Goal: Share content: Share content

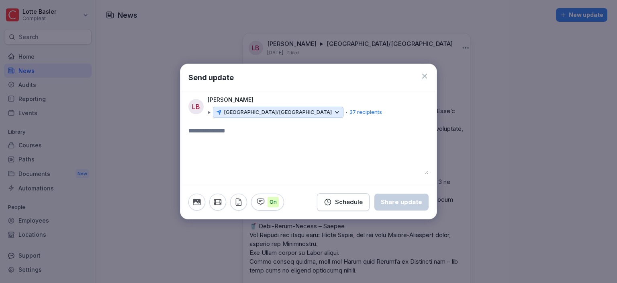
click at [375, 153] on textarea at bounding box center [308, 150] width 240 height 48
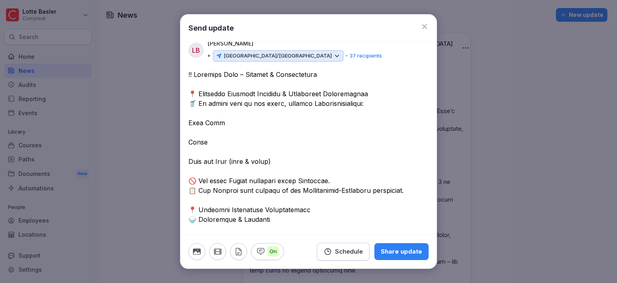
scroll to position [7, 0]
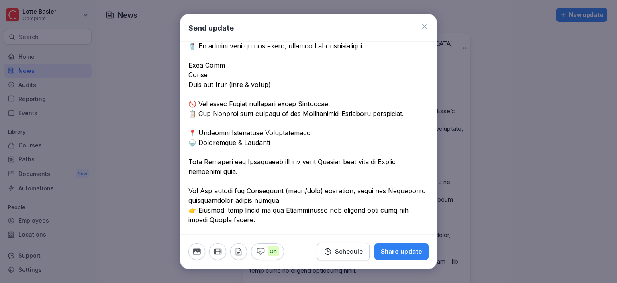
scroll to position [0, 0]
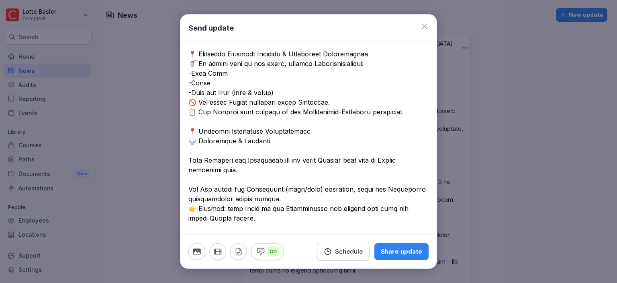
scroll to position [16, 0]
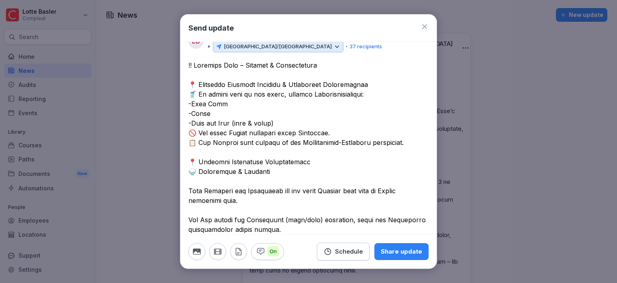
click at [383, 83] on textarea at bounding box center [308, 282] width 240 height 444
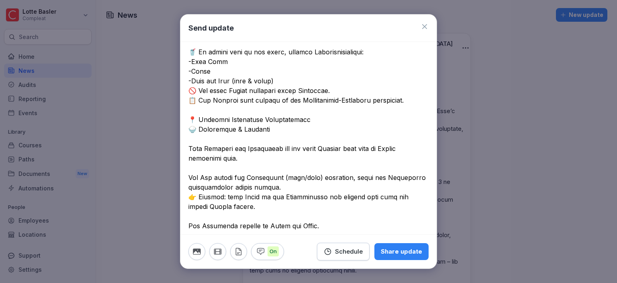
scroll to position [78, 0]
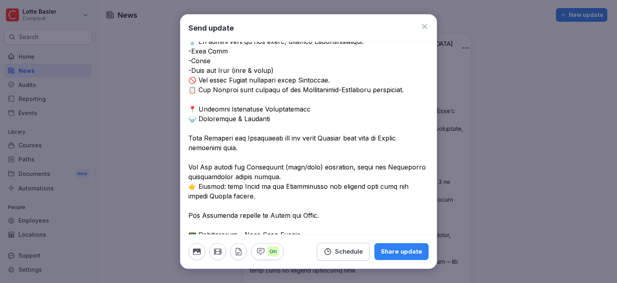
click at [320, 111] on textarea at bounding box center [308, 224] width 240 height 453
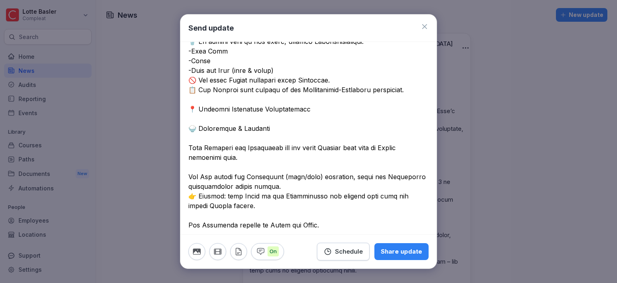
click at [284, 137] on textarea at bounding box center [308, 229] width 240 height 463
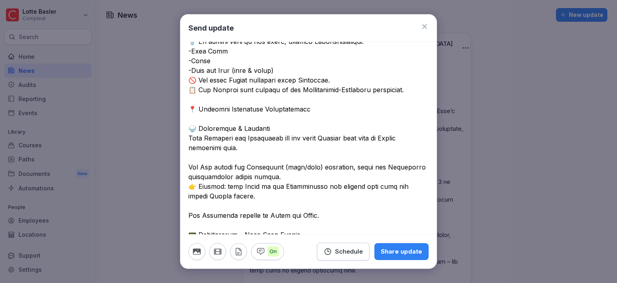
click at [218, 156] on textarea at bounding box center [308, 224] width 240 height 453
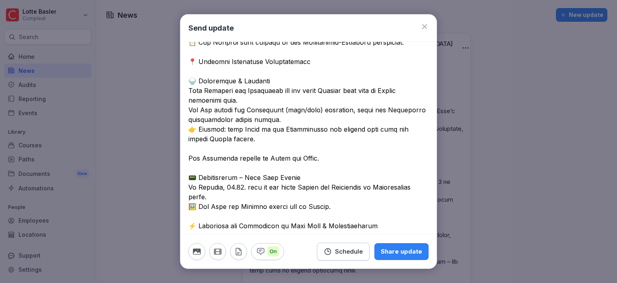
scroll to position [133, 0]
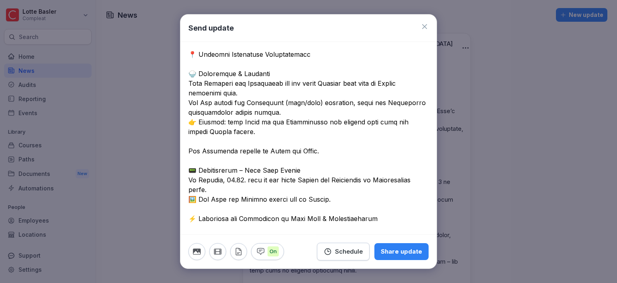
click at [227, 142] on textarea at bounding box center [308, 165] width 240 height 444
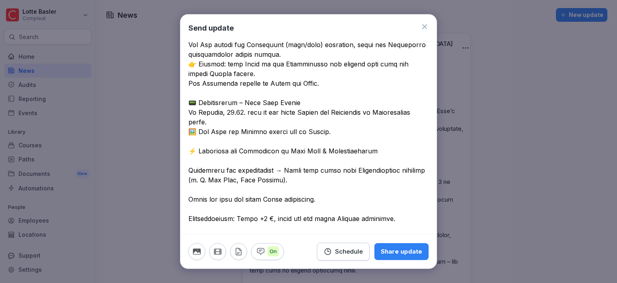
scroll to position [191, 0]
click at [215, 142] on textarea at bounding box center [308, 102] width 240 height 434
click at [211, 160] on textarea at bounding box center [308, 102] width 240 height 434
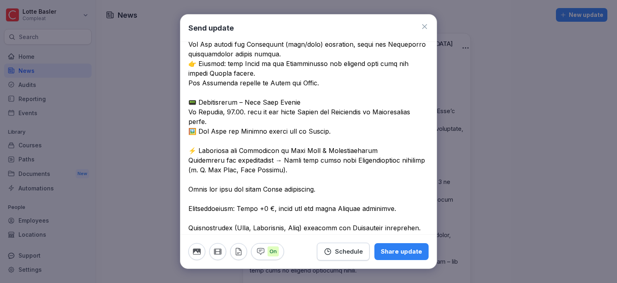
click at [216, 181] on textarea at bounding box center [308, 97] width 240 height 424
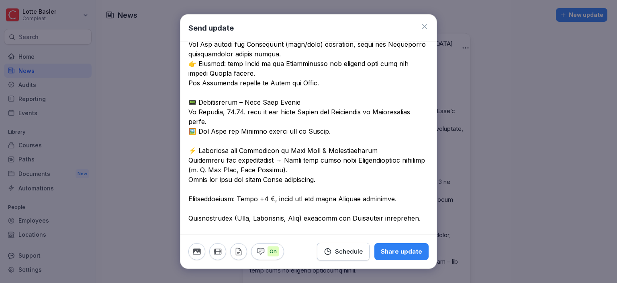
click at [188, 158] on textarea at bounding box center [308, 92] width 240 height 415
click at [188, 180] on div at bounding box center [308, 97] width 256 height 425
click at [191, 177] on textarea at bounding box center [308, 92] width 240 height 415
click at [190, 196] on textarea at bounding box center [308, 92] width 240 height 415
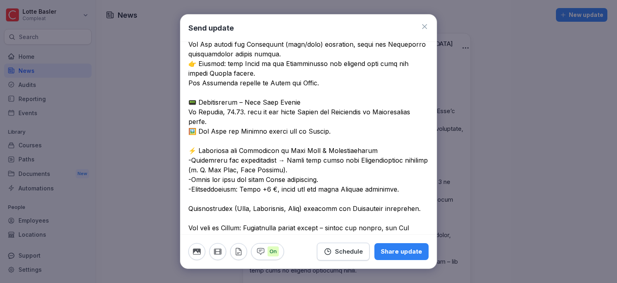
click at [189, 211] on textarea at bounding box center [308, 87] width 240 height 405
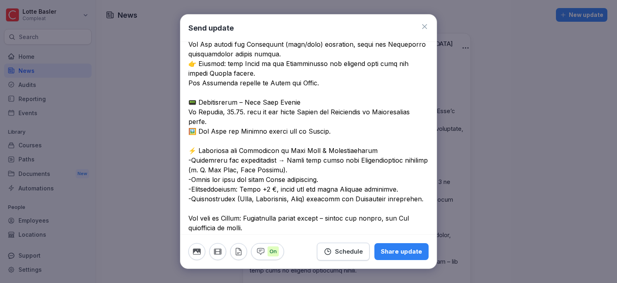
click at [189, 219] on textarea at bounding box center [308, 82] width 240 height 395
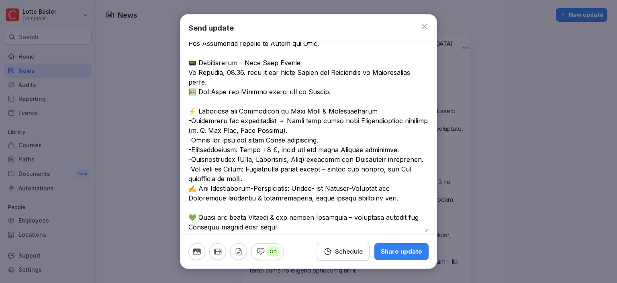
scroll to position [232, 0]
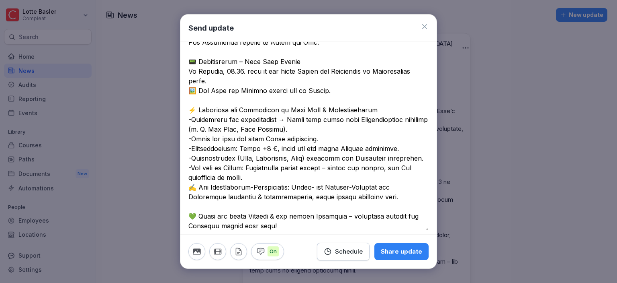
click at [358, 168] on textarea at bounding box center [308, 37] width 240 height 386
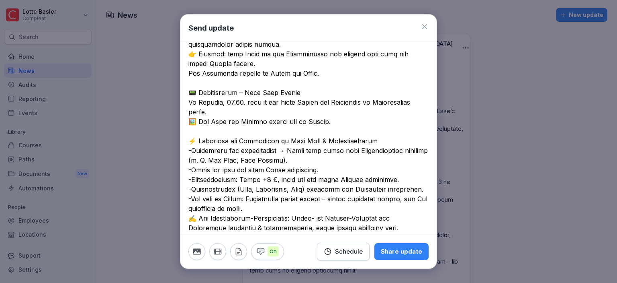
scroll to position [236, 0]
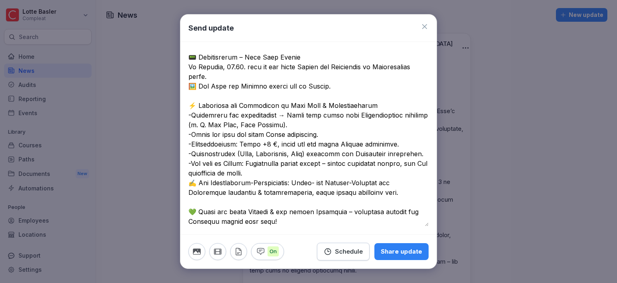
click at [201, 252] on button "button" at bounding box center [196, 251] width 17 height 17
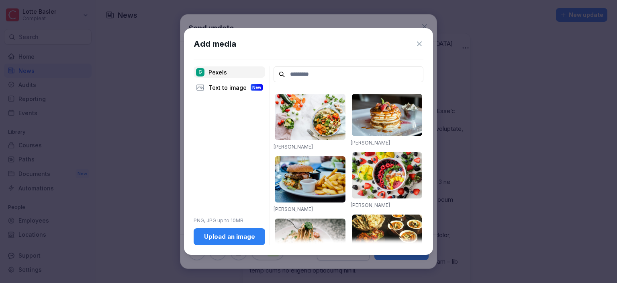
click at [248, 91] on div "Text to image New" at bounding box center [230, 87] width 72 height 11
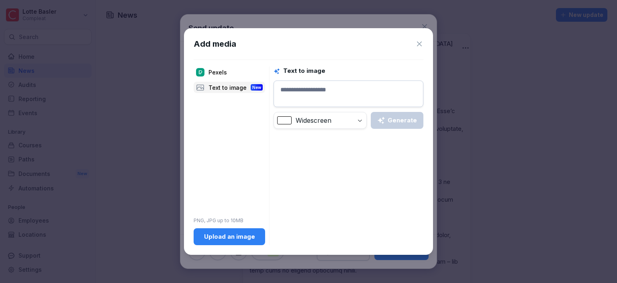
click at [298, 158] on div "Text to image Widescreen Generate" at bounding box center [349, 155] width 150 height 178
click at [224, 242] on button "Upload an image" at bounding box center [230, 236] width 72 height 17
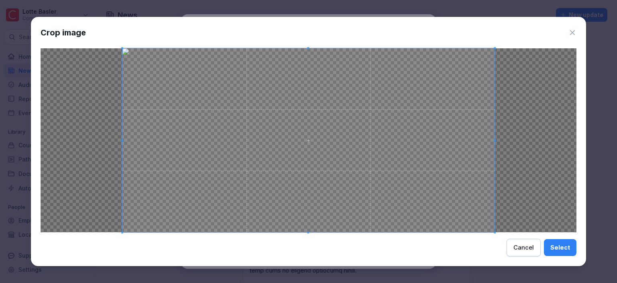
click at [572, 249] on button "Select" at bounding box center [560, 247] width 33 height 17
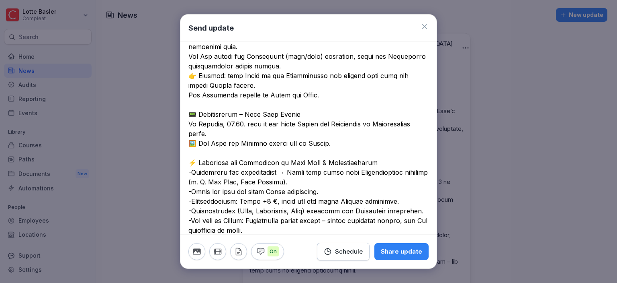
scroll to position [205, 0]
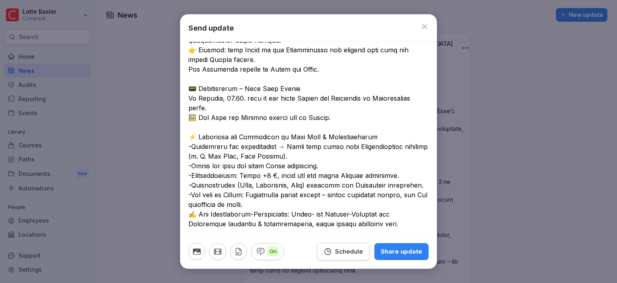
drag, startPoint x: 297, startPoint y: 96, endPoint x: 258, endPoint y: 102, distance: 38.7
click at [258, 102] on textarea at bounding box center [308, 64] width 240 height 386
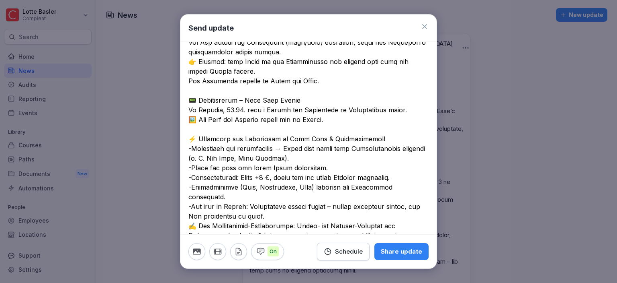
scroll to position [184, 0]
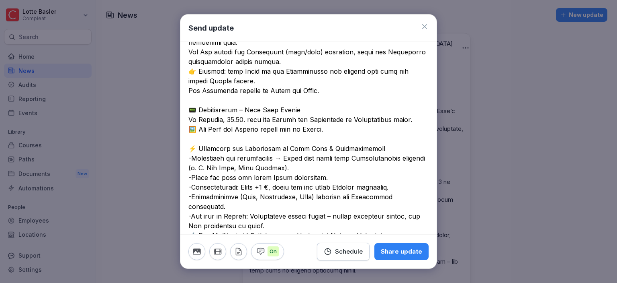
click at [404, 120] on textarea at bounding box center [308, 81] width 240 height 376
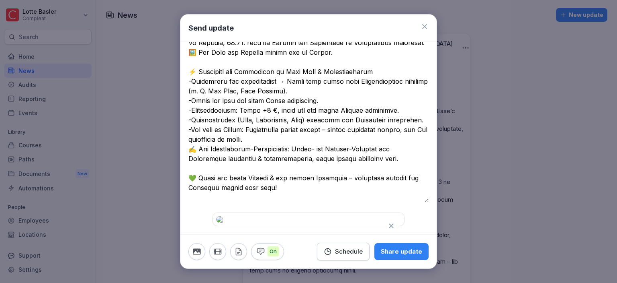
scroll to position [343, 0]
click at [285, 115] on textarea at bounding box center [308, 9] width 240 height 386
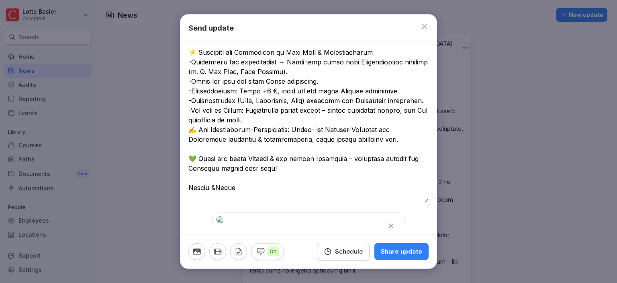
scroll to position [362, 0]
type textarea "**********"
click at [393, 248] on div "Share update" at bounding box center [401, 251] width 41 height 9
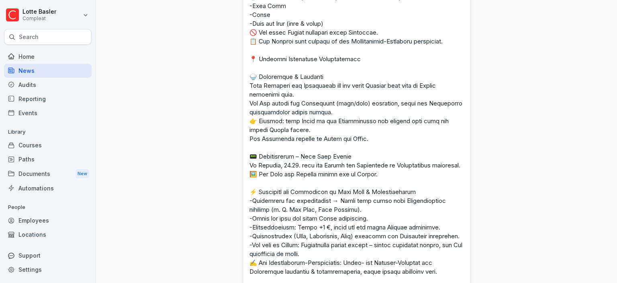
scroll to position [0, 0]
